Goal: Task Accomplishment & Management: Use online tool/utility

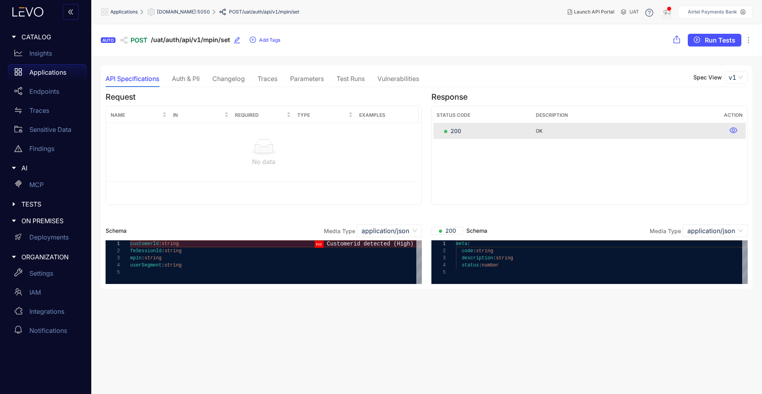
click at [667, 14] on icon "button" at bounding box center [667, 12] width 8 height 8
click at [379, 26] on div "AUTO POST /uat/auth/api/v1/mpin/set Add Tags Run Tests" at bounding box center [426, 40] width 671 height 32
click at [71, 12] on icon "double-left" at bounding box center [70, 11] width 5 height 5
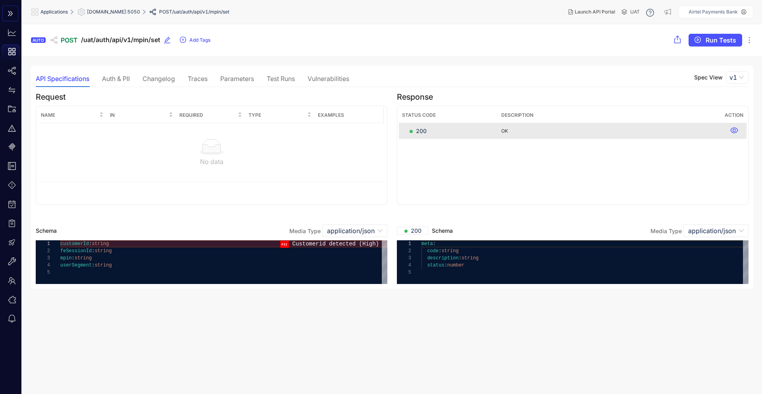
click at [14, 10] on button "button" at bounding box center [10, 14] width 16 height 16
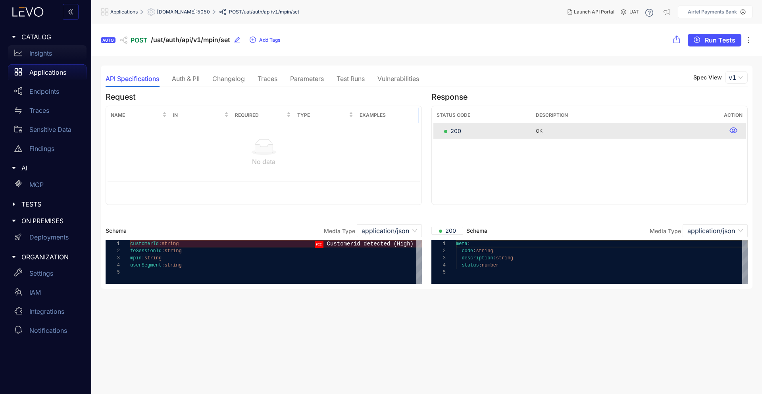
click at [43, 60] on div "Insights" at bounding box center [47, 53] width 79 height 16
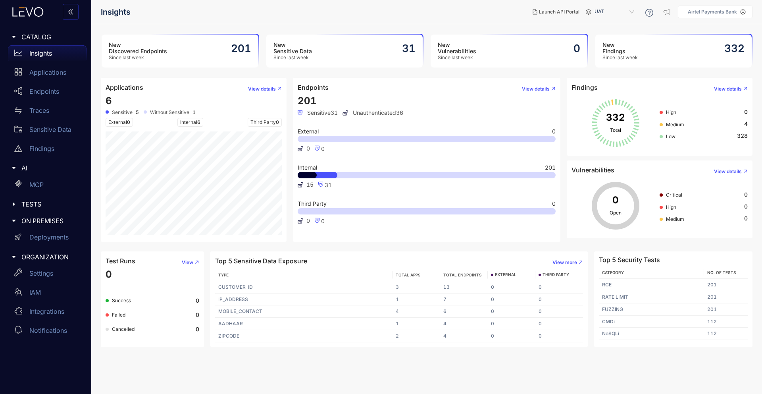
click at [29, 208] on span "TESTS" at bounding box center [50, 203] width 59 height 7
click at [49, 281] on p "Test Plans" at bounding box center [44, 277] width 30 height 7
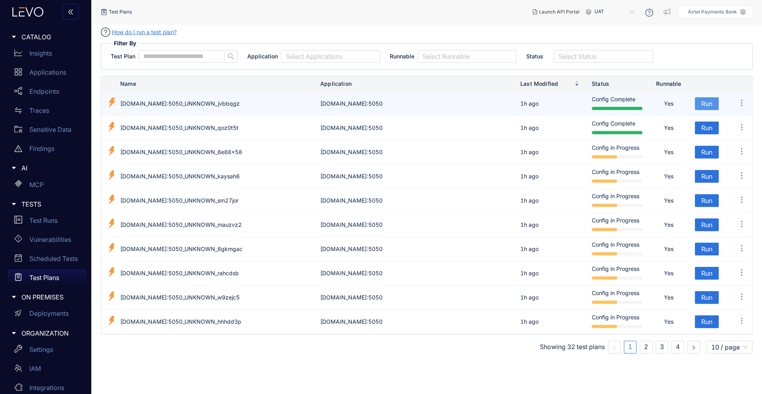
click at [703, 102] on span "Run" at bounding box center [706, 103] width 11 height 7
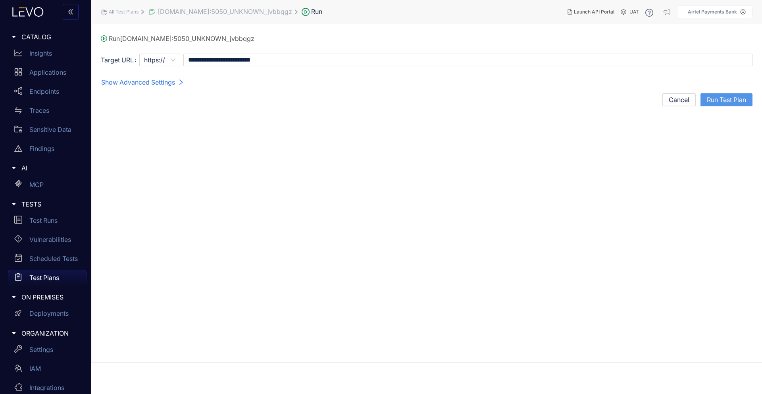
click at [732, 99] on span "Run Test Plan" at bounding box center [726, 99] width 39 height 7
click at [745, 21] on div "Error executing test plan" at bounding box center [699, 22] width 105 height 24
click at [740, 21] on icon "close" at bounding box center [741, 20] width 4 height 4
click at [722, 100] on span "Run Test Plan" at bounding box center [726, 99] width 39 height 7
